Goal: Find specific page/section: Find specific page/section

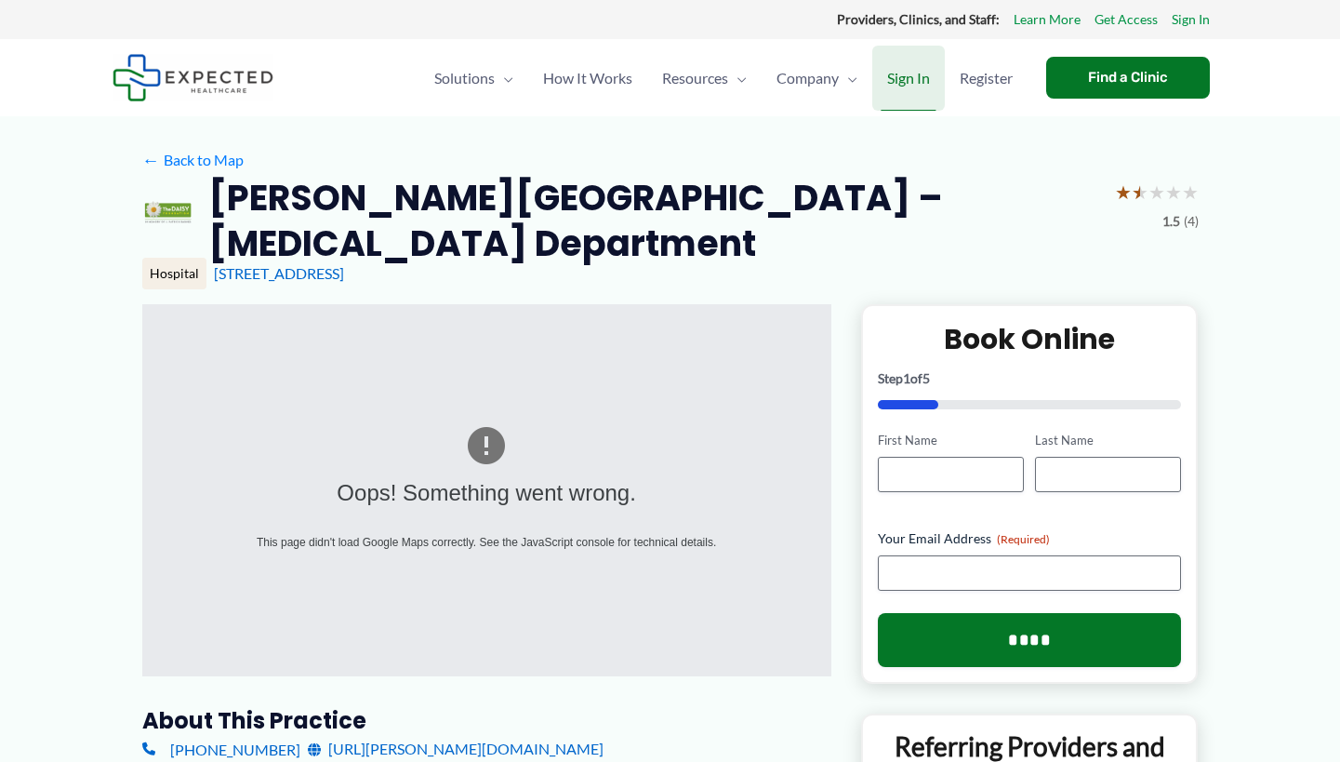
click at [905, 75] on span "Sign In" at bounding box center [908, 78] width 43 height 65
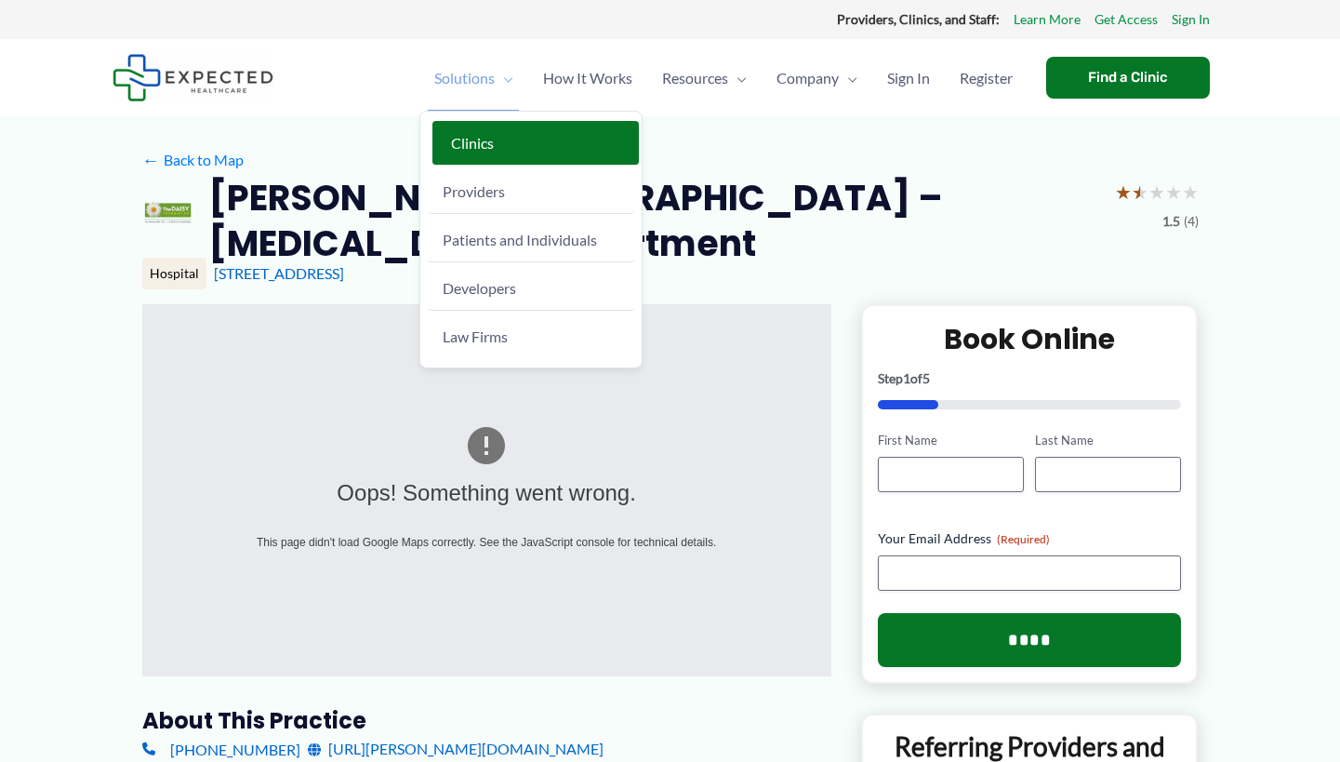
click at [467, 144] on span "Clinics" at bounding box center [472, 143] width 43 height 18
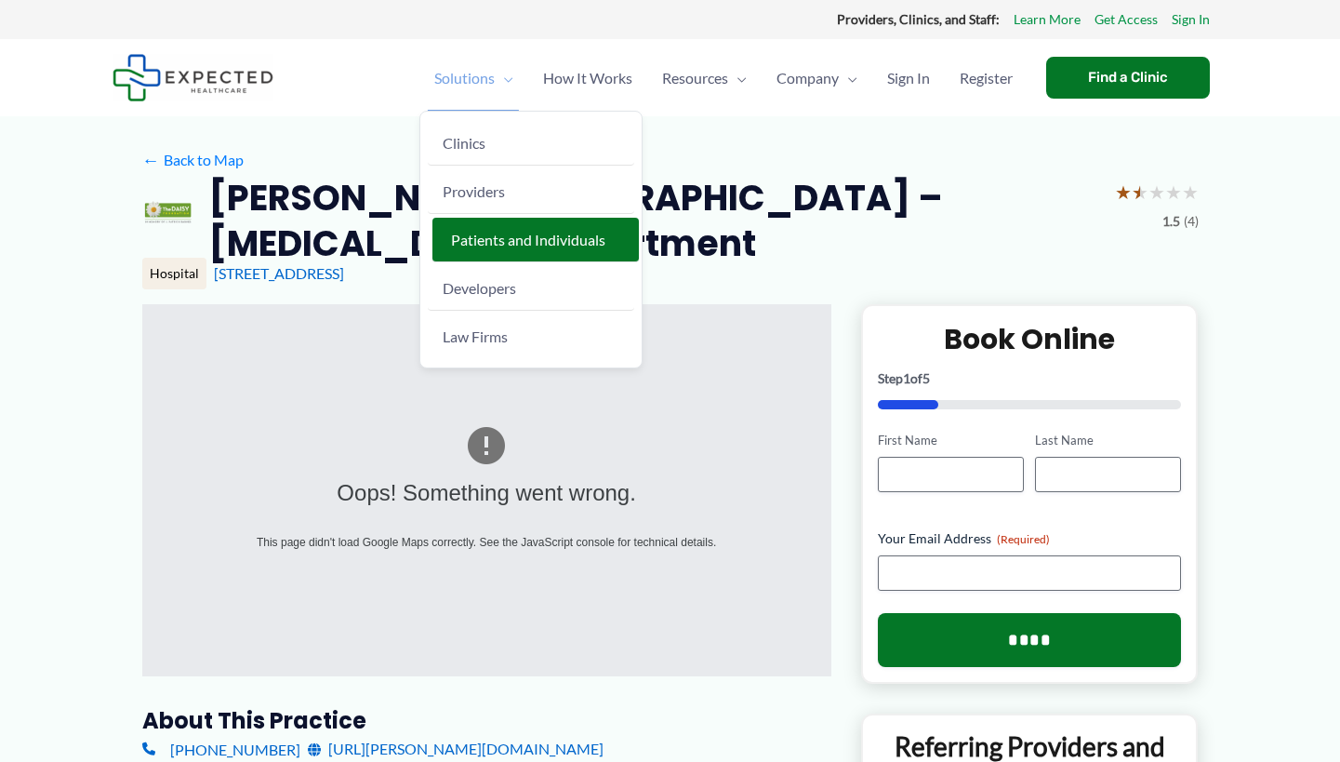
click at [488, 235] on span "Patients and Individuals" at bounding box center [528, 240] width 154 height 18
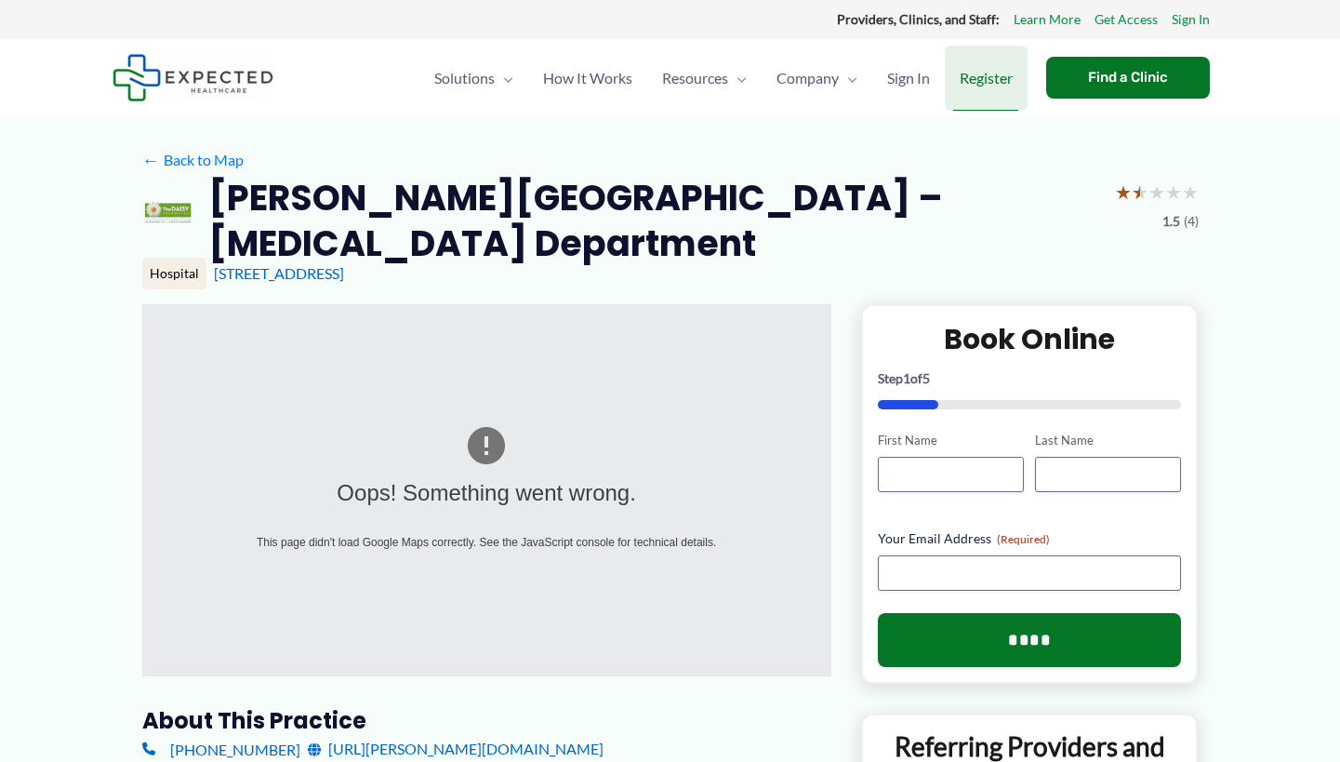
click at [974, 77] on span "Register" at bounding box center [986, 78] width 53 height 65
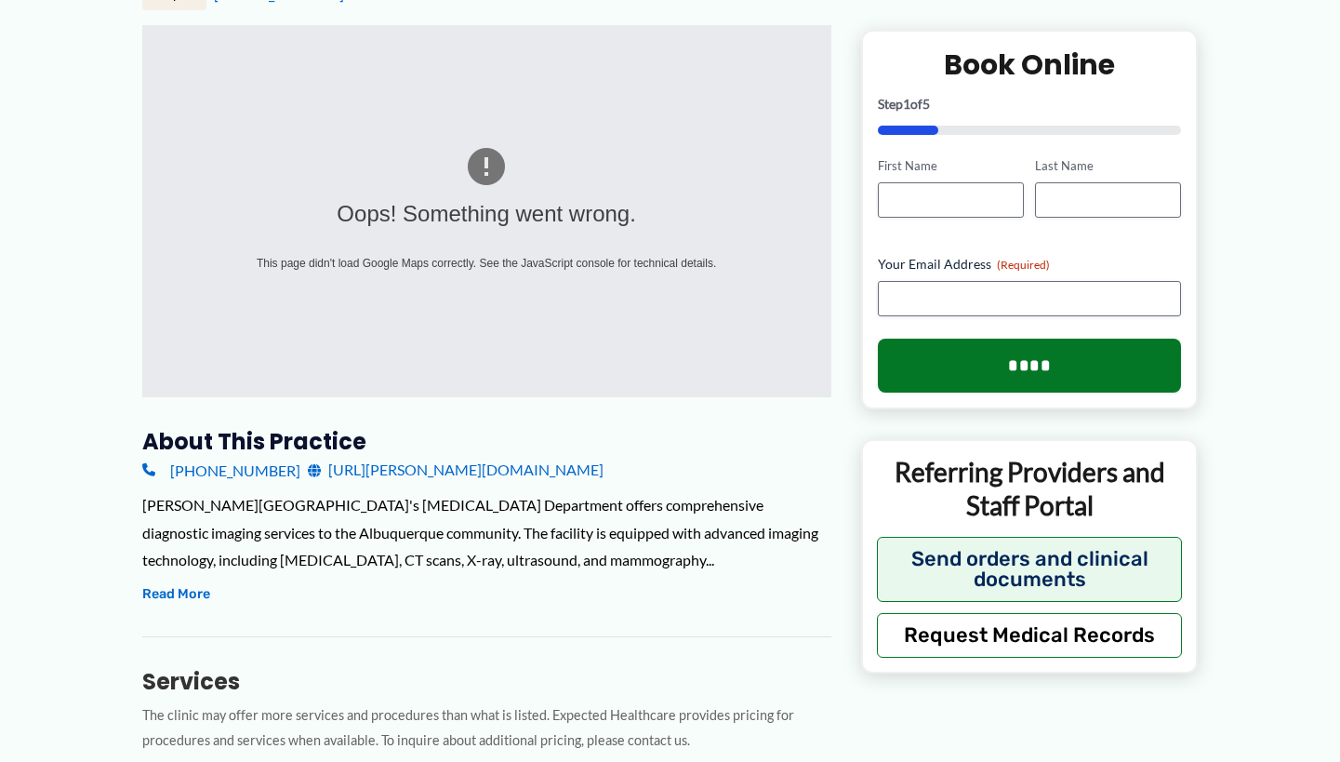
scroll to position [372, 0]
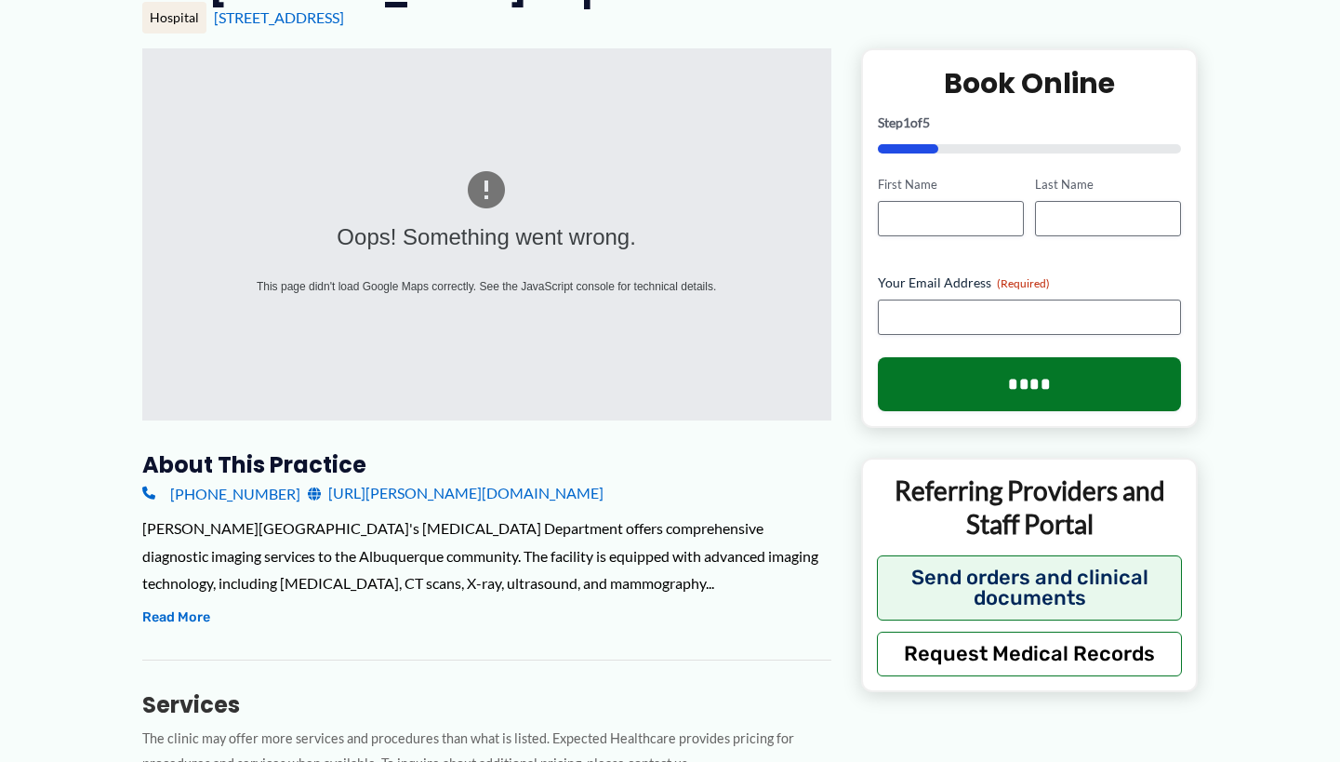
scroll to position [279, 0]
